Goal: Task Accomplishment & Management: Use online tool/utility

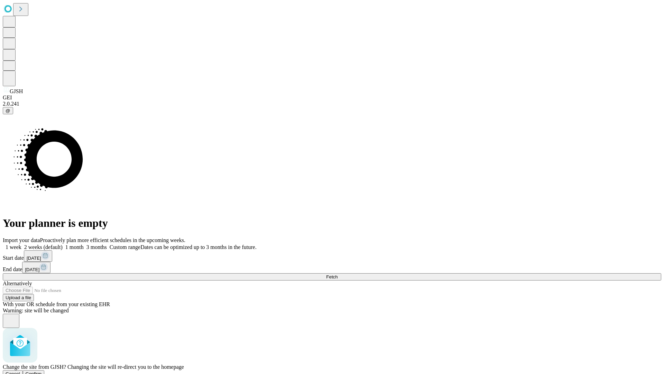
click at [42, 371] on span "Confirm" at bounding box center [34, 373] width 16 height 5
click at [21, 244] on label "1 week" at bounding box center [12, 247] width 19 height 6
click at [338, 274] on span "Fetch" at bounding box center [331, 276] width 11 height 5
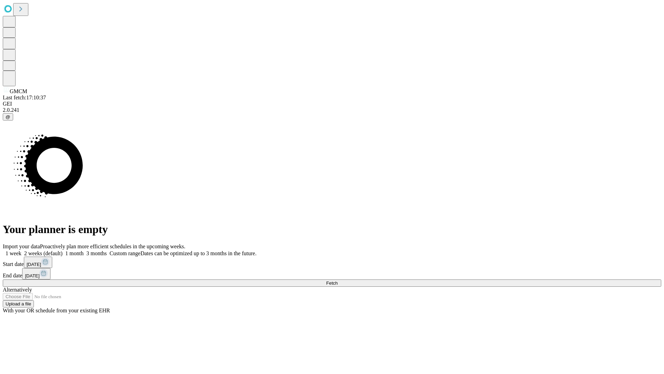
click at [21, 250] on label "1 week" at bounding box center [12, 253] width 19 height 6
click at [338, 280] on span "Fetch" at bounding box center [331, 282] width 11 height 5
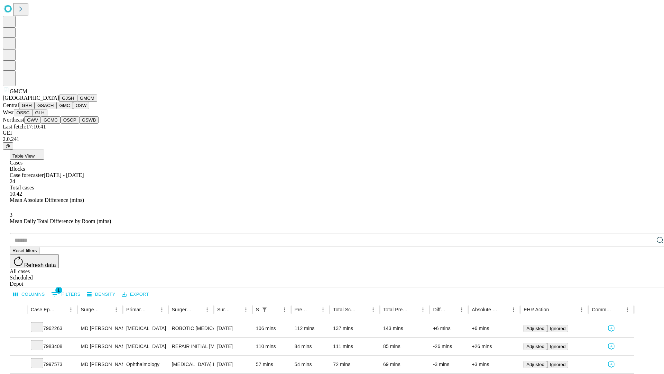
click at [35, 109] on button "GBH" at bounding box center [27, 105] width 16 height 7
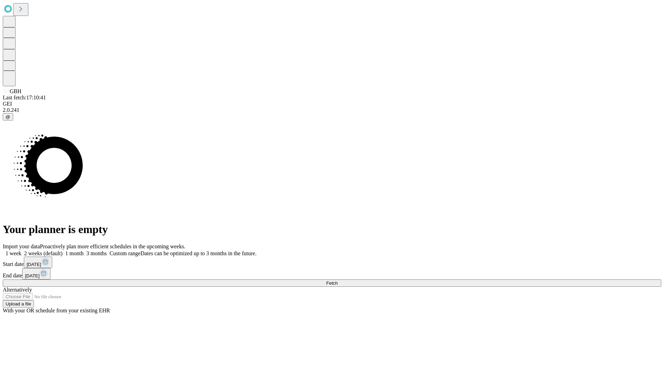
click at [21, 250] on label "1 week" at bounding box center [12, 253] width 19 height 6
click at [338, 280] on span "Fetch" at bounding box center [331, 282] width 11 height 5
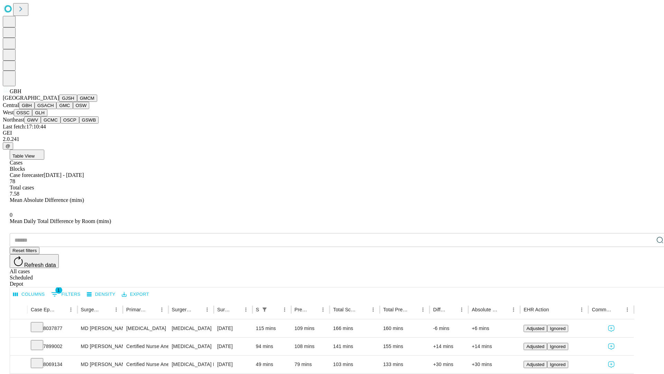
click at [54, 109] on button "GSACH" at bounding box center [46, 105] width 22 height 7
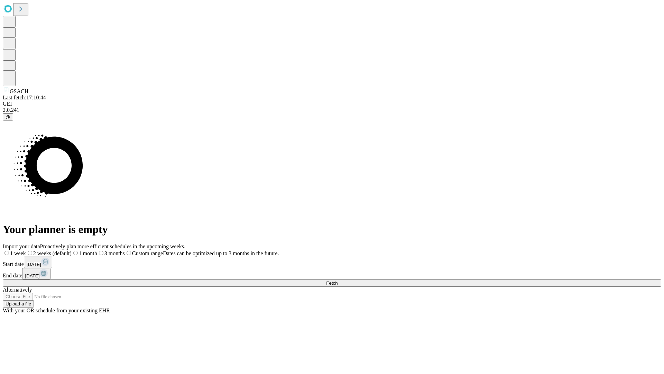
click at [26, 250] on label "1 week" at bounding box center [14, 253] width 23 height 6
click at [338, 280] on span "Fetch" at bounding box center [331, 282] width 11 height 5
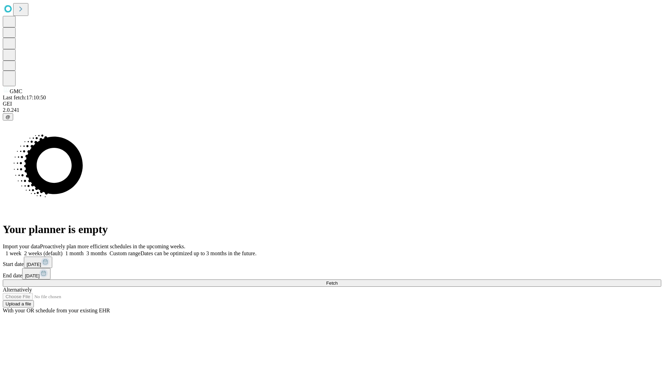
click at [21, 250] on label "1 week" at bounding box center [12, 253] width 19 height 6
click at [338, 280] on span "Fetch" at bounding box center [331, 282] width 11 height 5
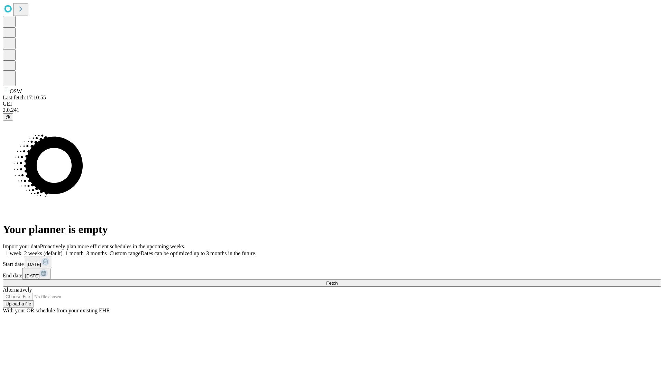
click at [21, 250] on label "1 week" at bounding box center [12, 253] width 19 height 6
click at [338, 280] on span "Fetch" at bounding box center [331, 282] width 11 height 5
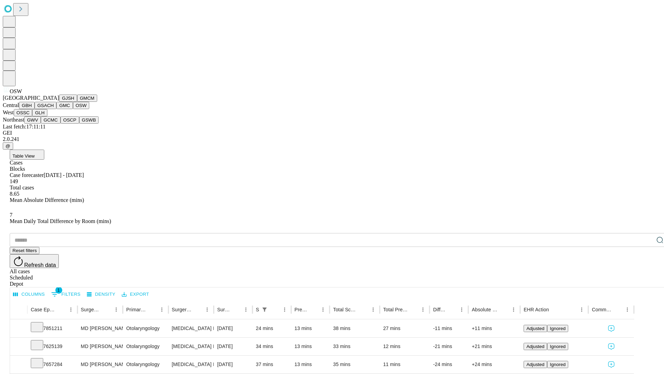
click at [33, 116] on button "OSSC" at bounding box center [23, 112] width 19 height 7
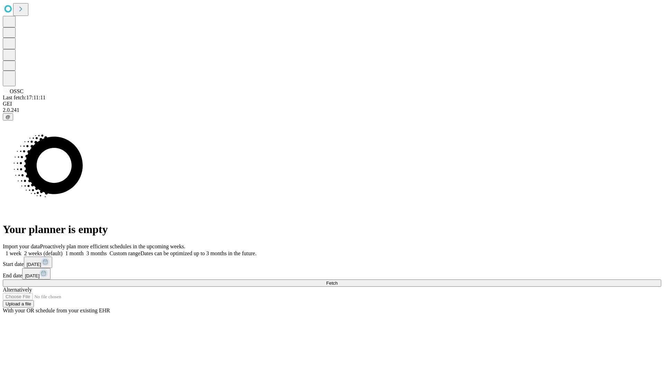
click at [21, 250] on label "1 week" at bounding box center [12, 253] width 19 height 6
click at [338, 280] on span "Fetch" at bounding box center [331, 282] width 11 height 5
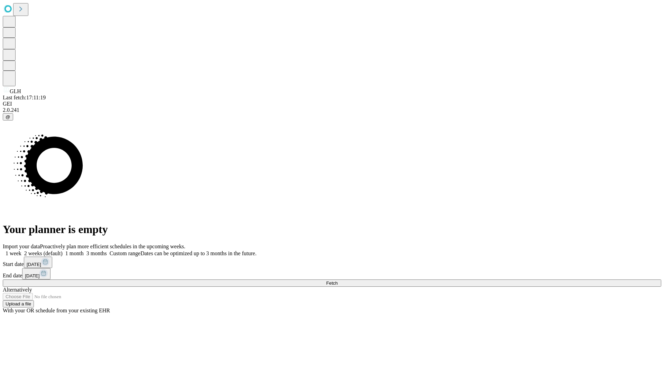
click at [21, 250] on label "1 week" at bounding box center [12, 253] width 19 height 6
click at [338, 280] on span "Fetch" at bounding box center [331, 282] width 11 height 5
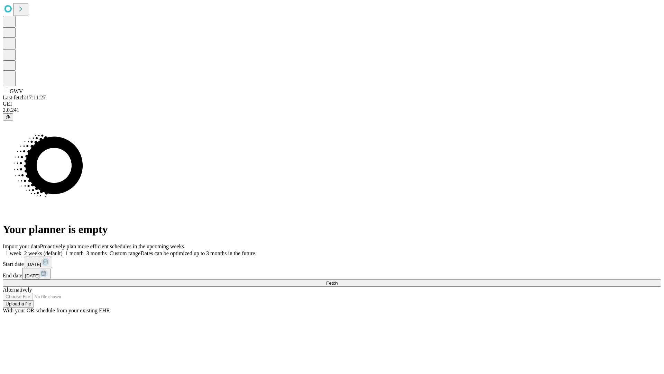
click at [338, 280] on span "Fetch" at bounding box center [331, 282] width 11 height 5
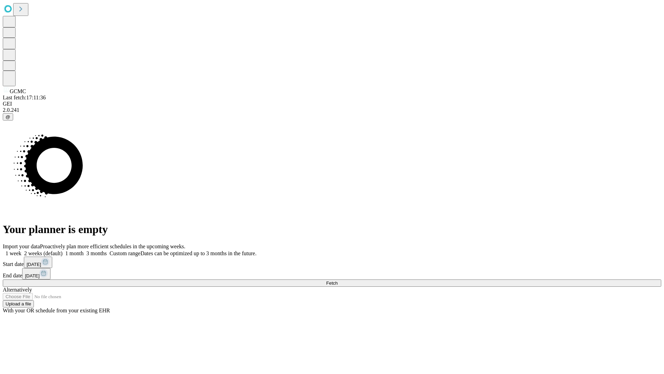
click at [21, 250] on label "1 week" at bounding box center [12, 253] width 19 height 6
click at [338, 280] on span "Fetch" at bounding box center [331, 282] width 11 height 5
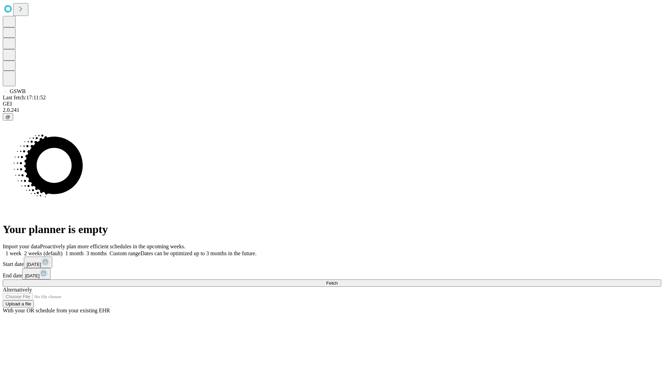
click at [21, 250] on label "1 week" at bounding box center [12, 253] width 19 height 6
click at [338, 280] on span "Fetch" at bounding box center [331, 282] width 11 height 5
